Goal: Find specific page/section: Find specific page/section

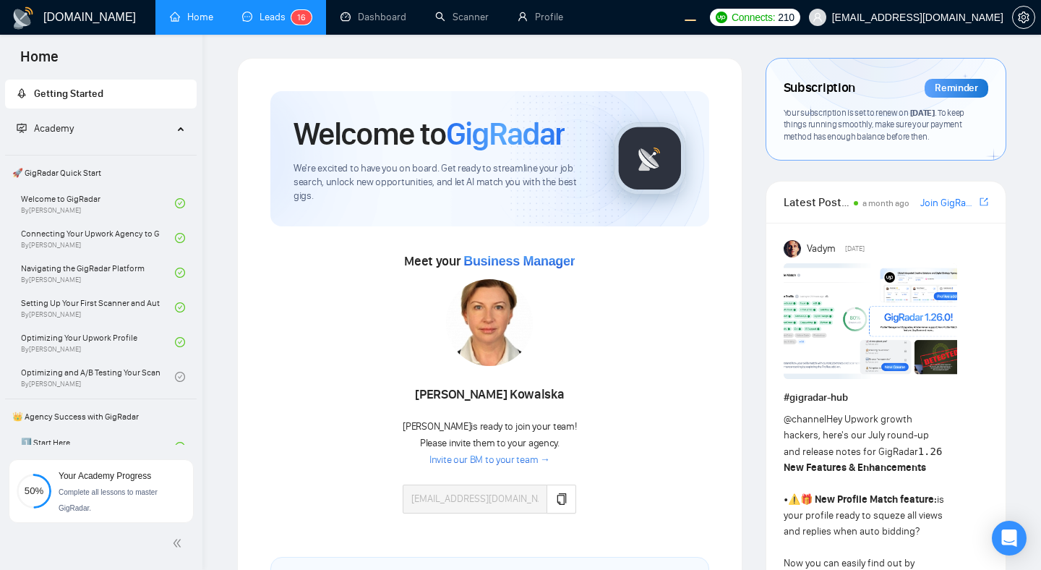
click at [271, 13] on link "Leads 1 6" at bounding box center [276, 17] width 69 height 12
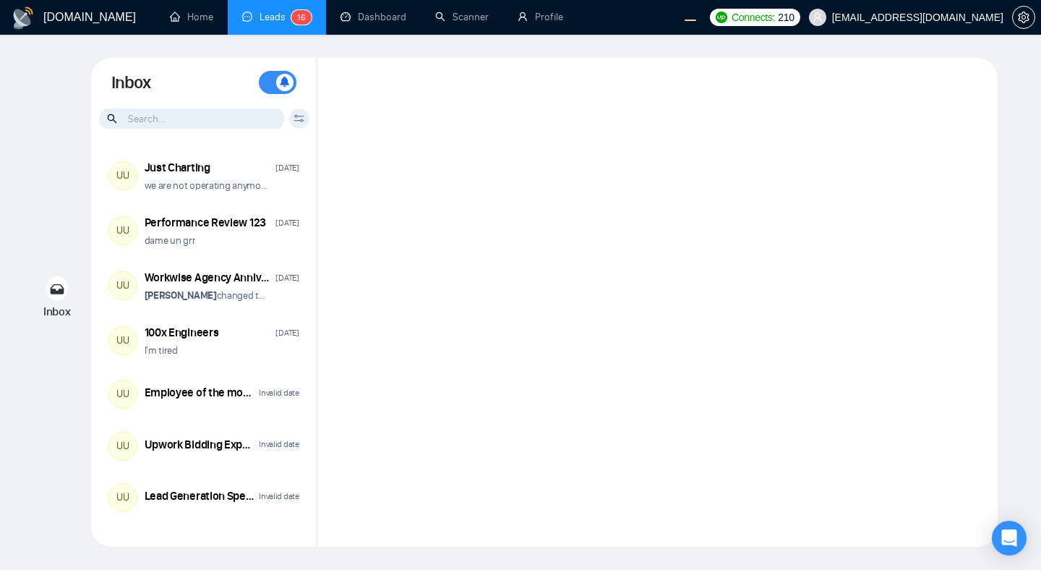
click at [465, 322] on div at bounding box center [657, 302] width 680 height 489
click at [401, 333] on div at bounding box center [657, 302] width 680 height 489
click at [430, 231] on div at bounding box center [657, 302] width 680 height 489
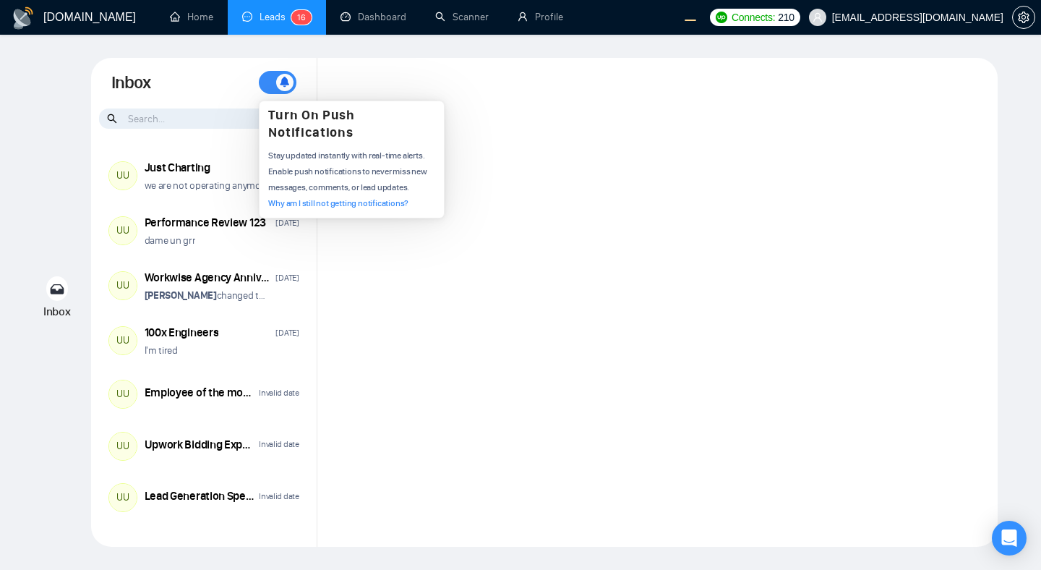
click at [484, 134] on div at bounding box center [657, 302] width 680 height 489
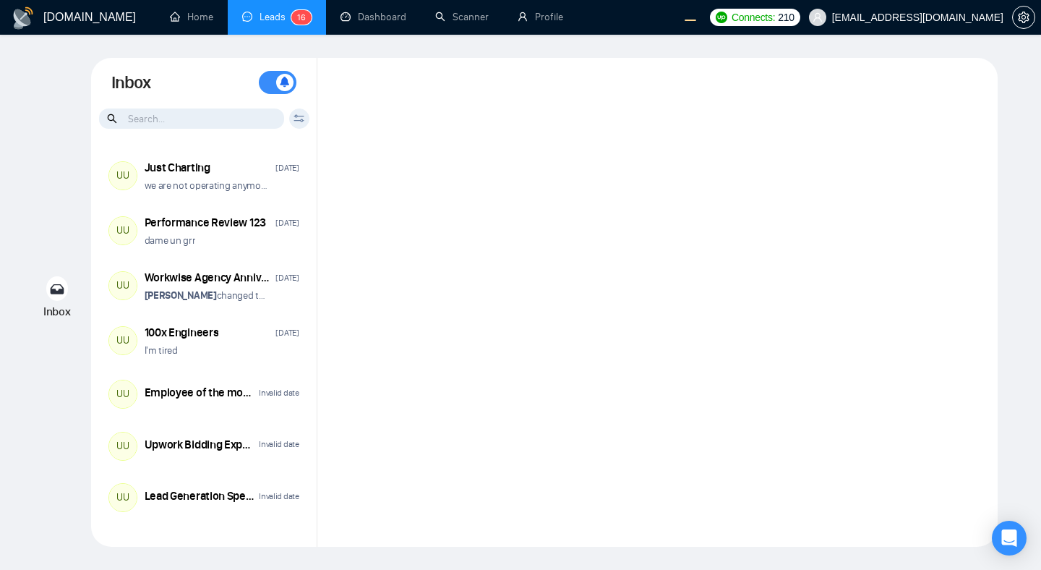
click at [489, 202] on div at bounding box center [657, 302] width 680 height 489
click at [604, 272] on div at bounding box center [657, 302] width 680 height 489
